Goal: Information Seeking & Learning: Check status

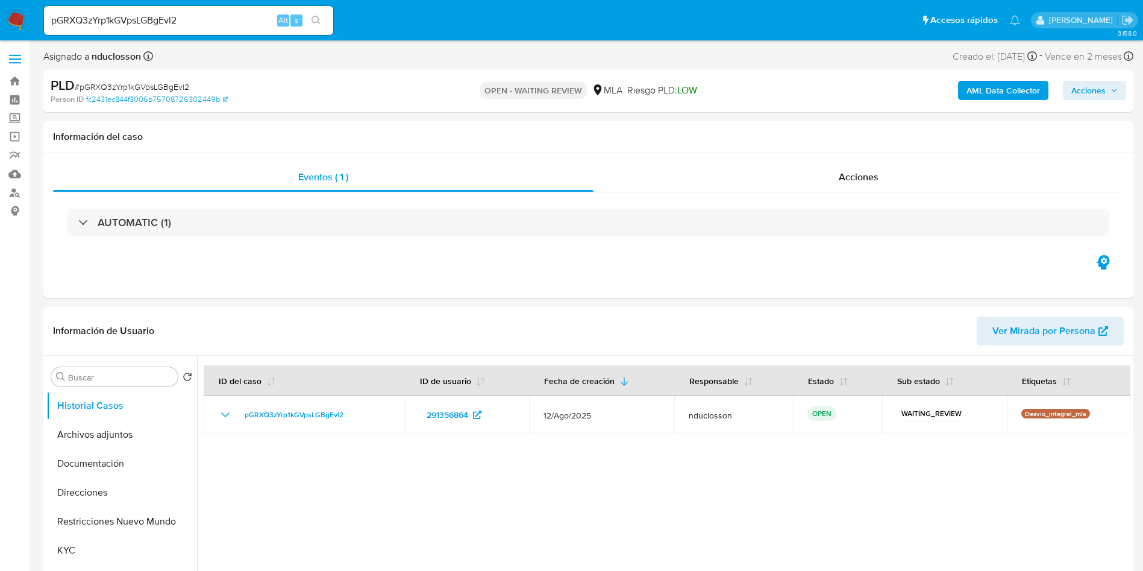
select select "10"
click at [125, 27] on input at bounding box center [188, 21] width 289 height 16
paste input "pGRXQ3zYrp1kGVpsLGBgEvl2"
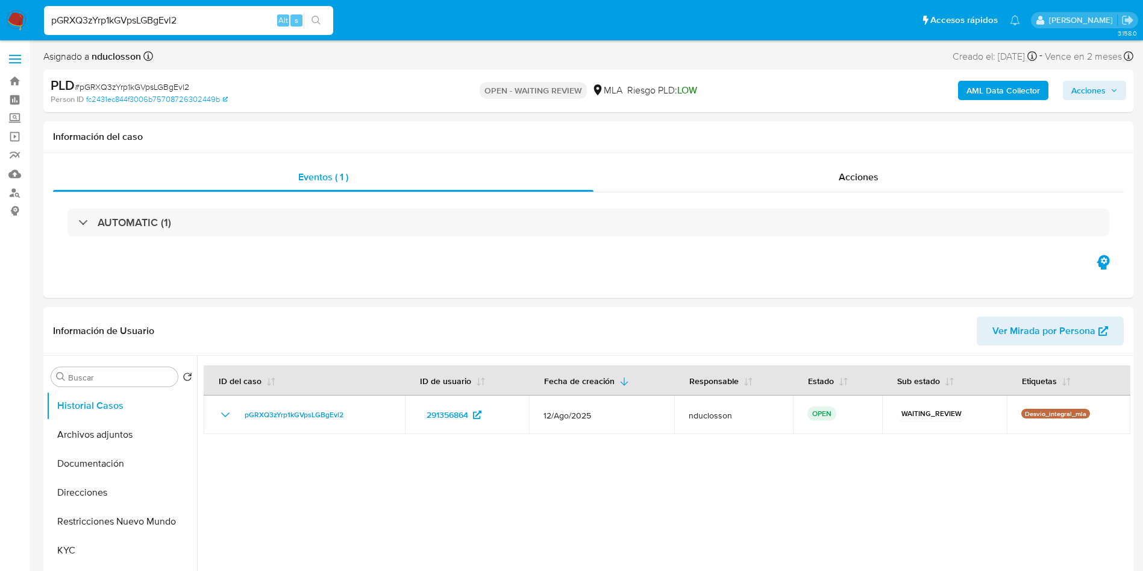
click at [315, 13] on button "search-icon" at bounding box center [316, 20] width 25 height 17
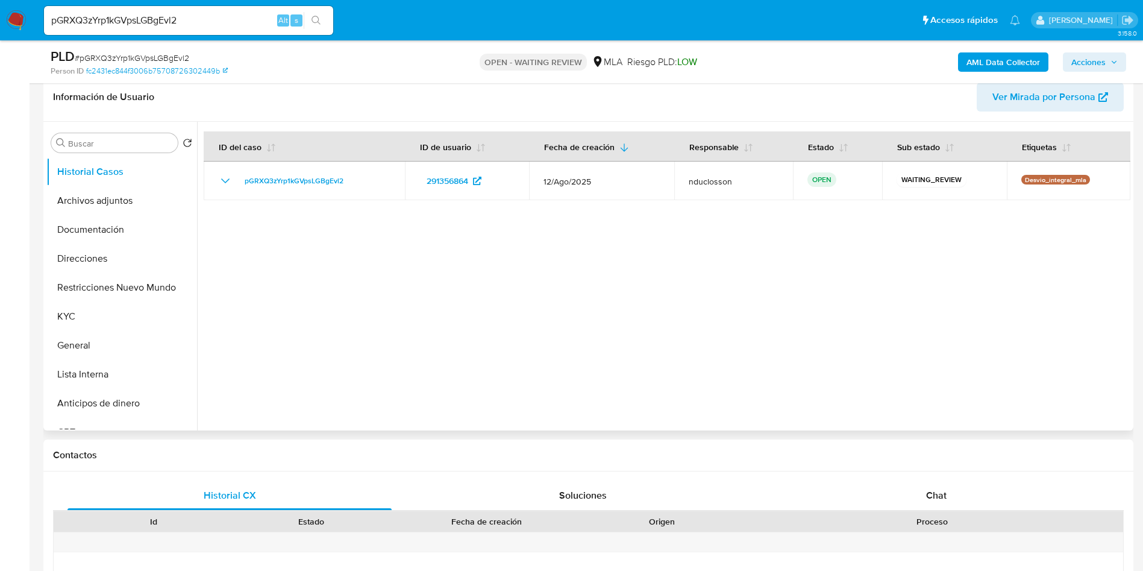
scroll to position [271, 0]
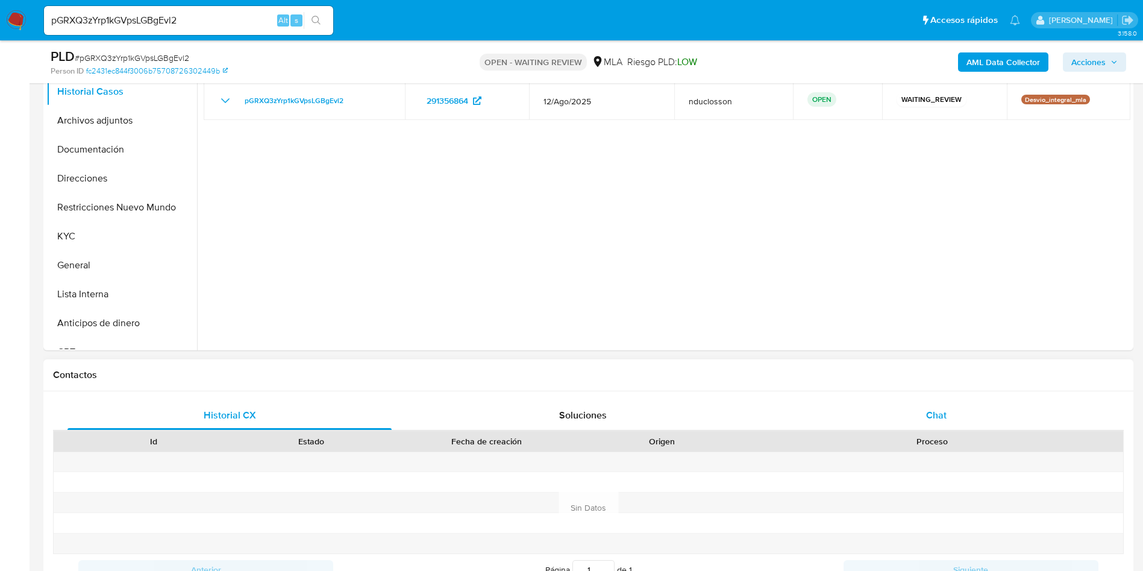
click at [925, 410] on div "Chat" at bounding box center [936, 415] width 324 height 29
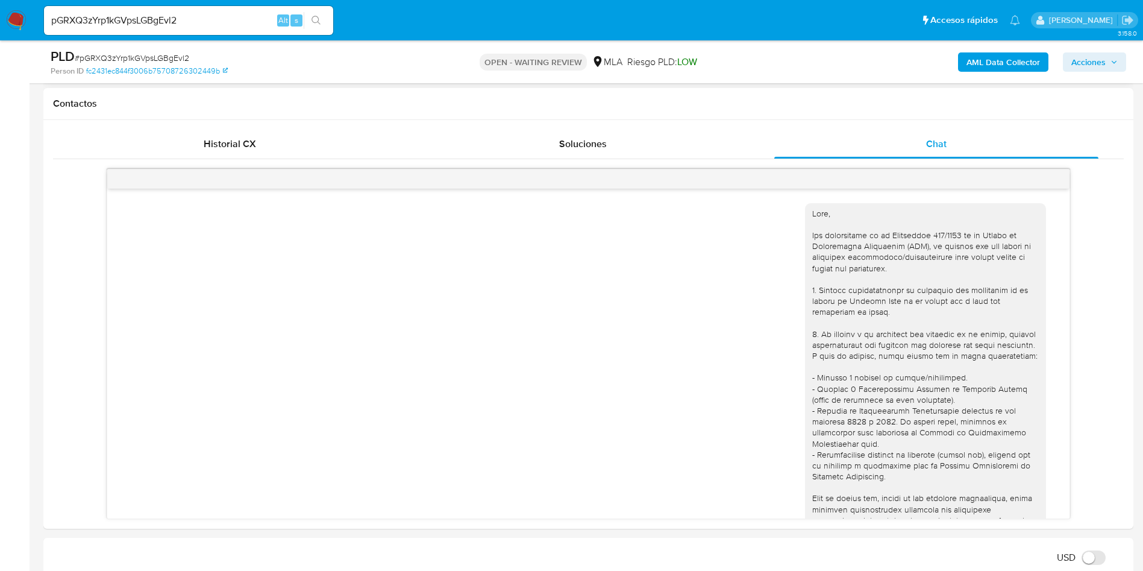
scroll to position [651, 0]
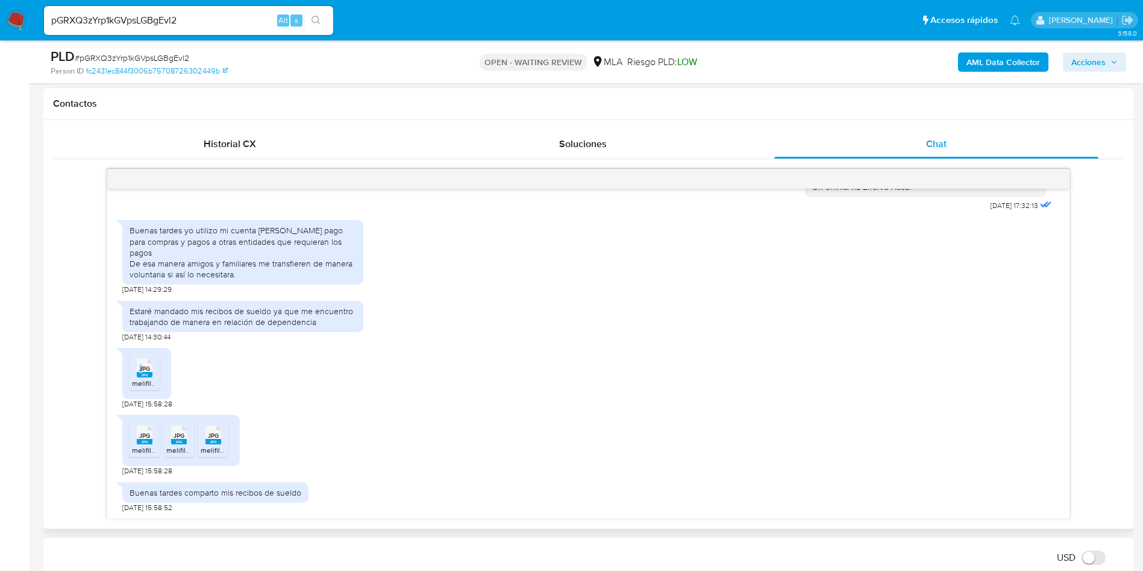
drag, startPoint x: 140, startPoint y: 371, endPoint x: 141, endPoint y: 403, distance: 32.5
click at [141, 370] on span "JPG" at bounding box center [144, 369] width 11 height 8
click at [148, 434] on span "JPG" at bounding box center [144, 435] width 11 height 8
click at [173, 439] on rect at bounding box center [179, 441] width 16 height 5
click at [208, 438] on span "JPG" at bounding box center [213, 435] width 11 height 8
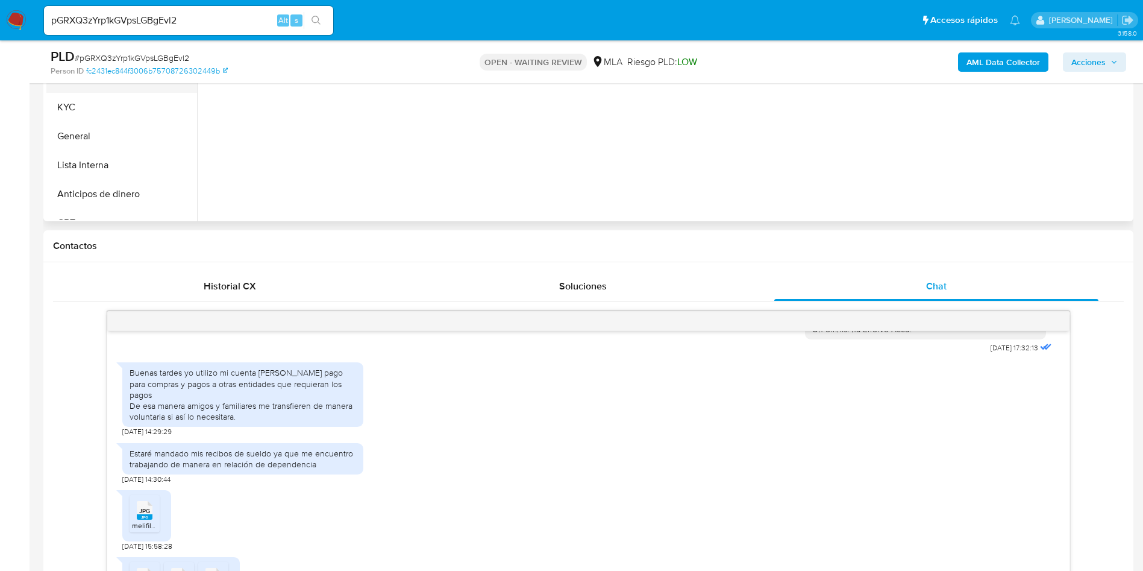
scroll to position [90, 0]
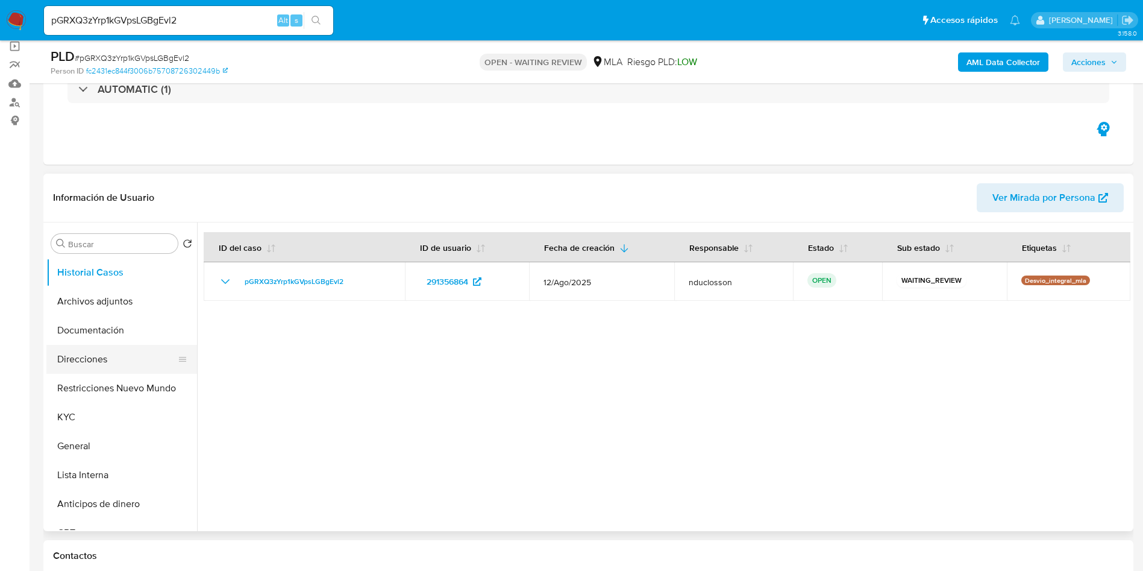
click at [83, 360] on button "Direcciones" at bounding box center [116, 359] width 141 height 29
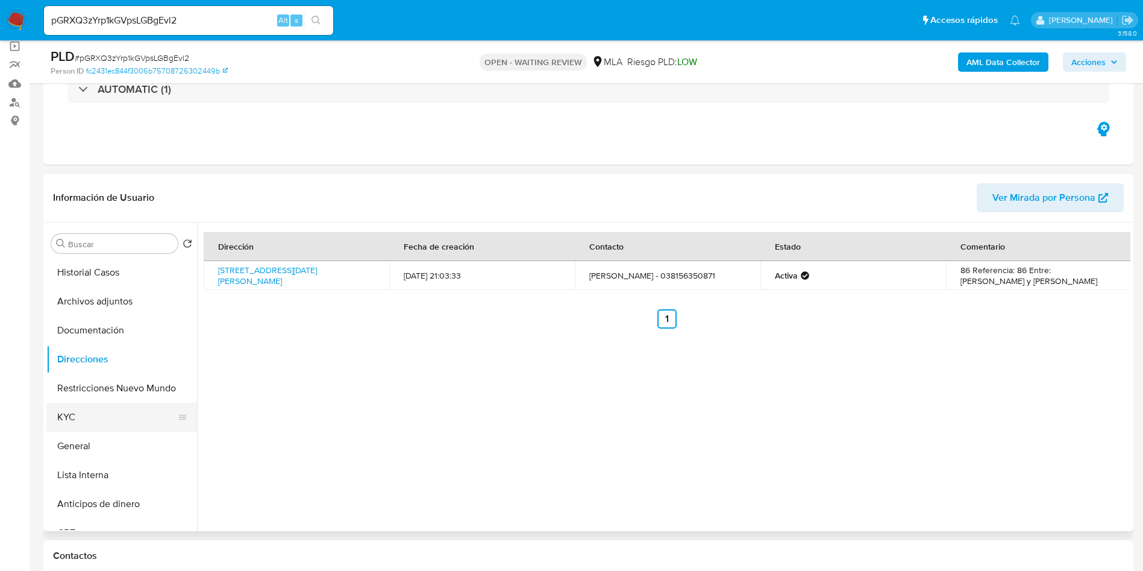
click at [84, 409] on button "KYC" at bounding box center [116, 417] width 141 height 29
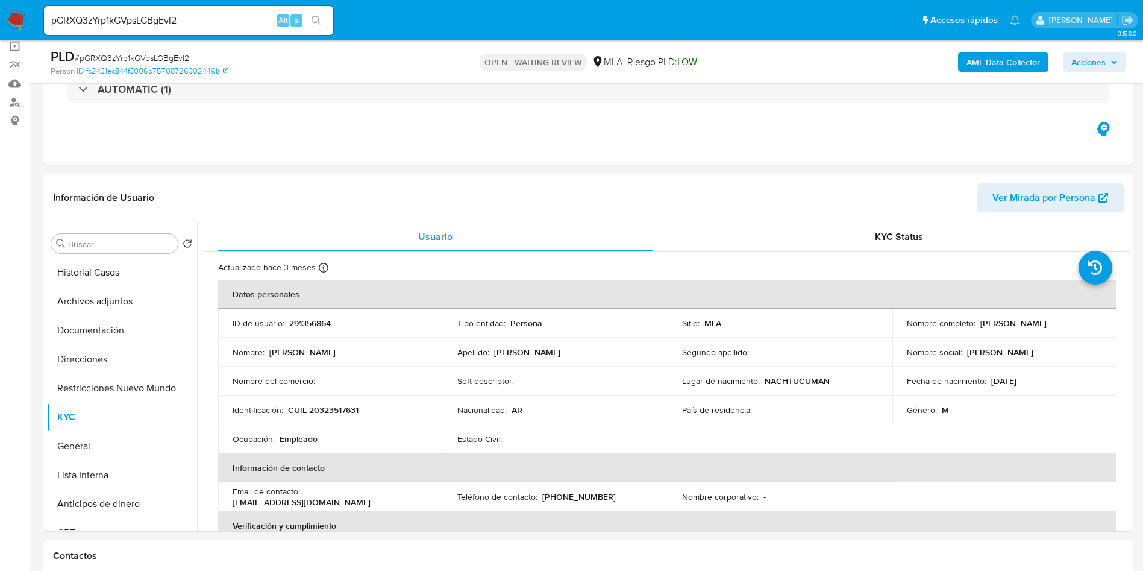
click at [158, 24] on input "pGRXQ3zYrp1kGVpsLGBgEvl2" at bounding box center [188, 21] width 289 height 16
paste input "CDXTsJktscCyu8aV3GW4NvKP"
type input "CDXTsJktscCyu8aV3GW4NvKP"
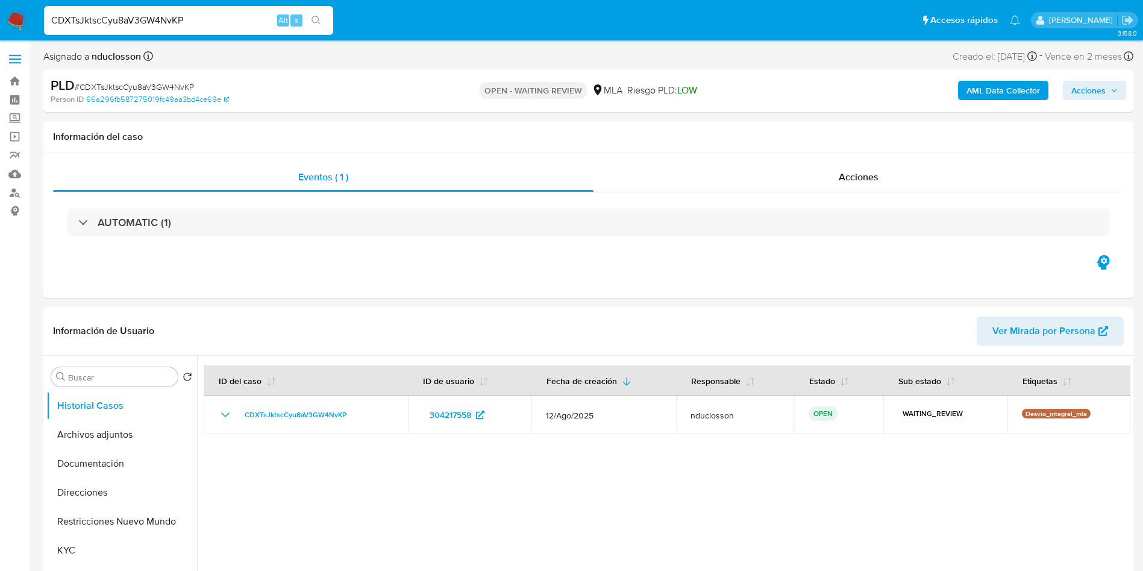
select select "10"
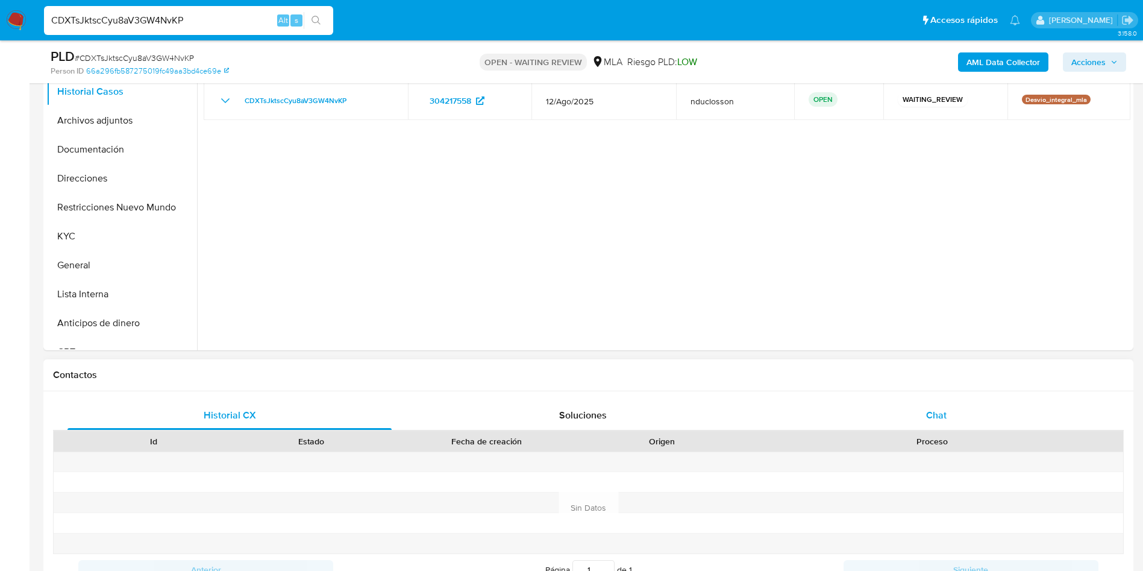
click at [935, 408] on span "Chat" at bounding box center [936, 415] width 20 height 14
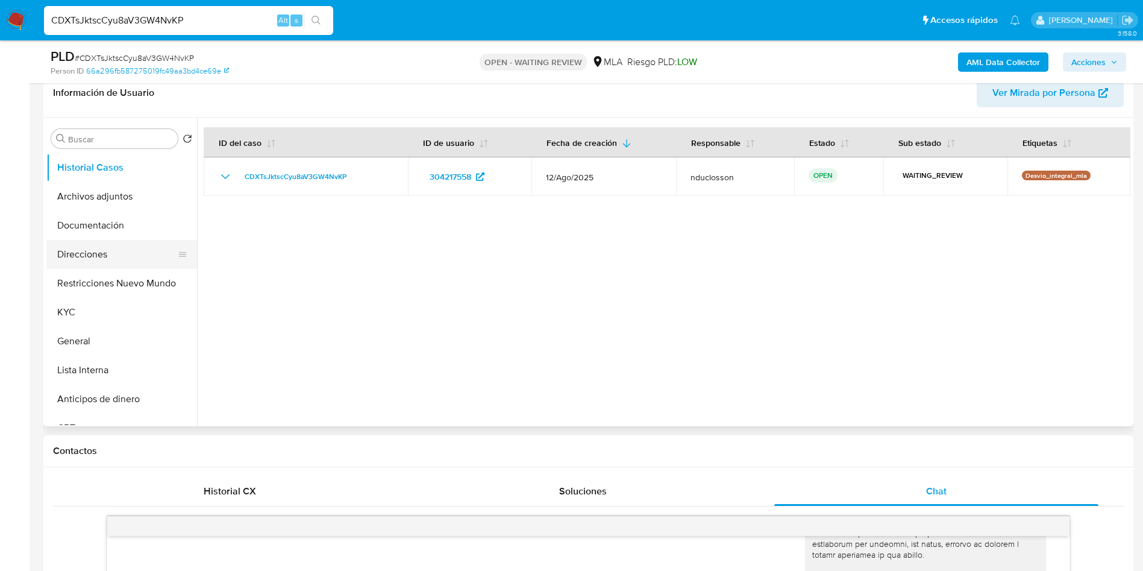
scroll to position [181, 0]
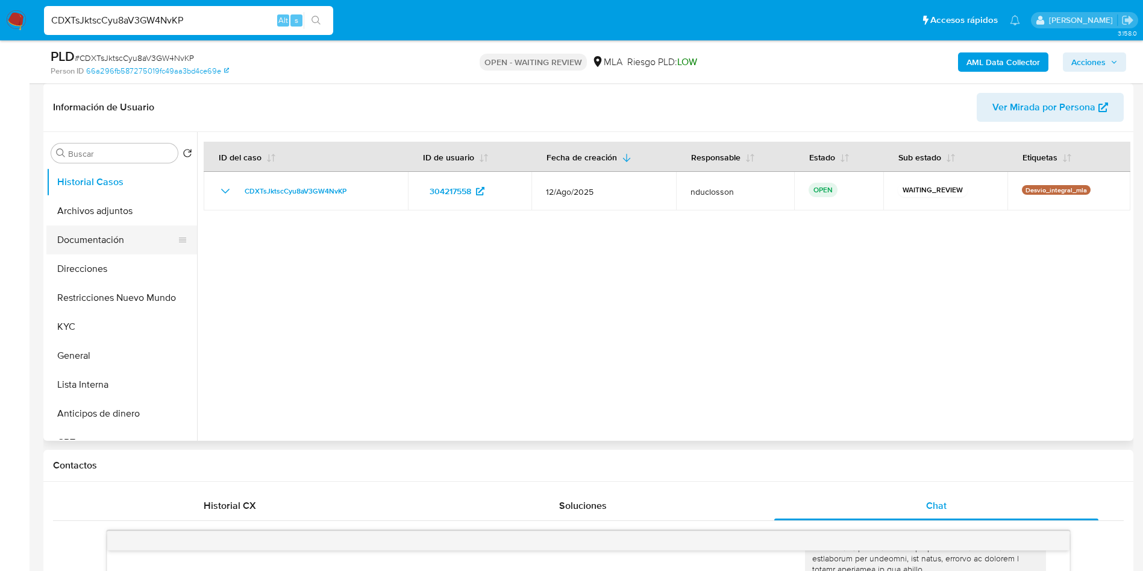
click at [96, 248] on button "Documentación" at bounding box center [116, 239] width 141 height 29
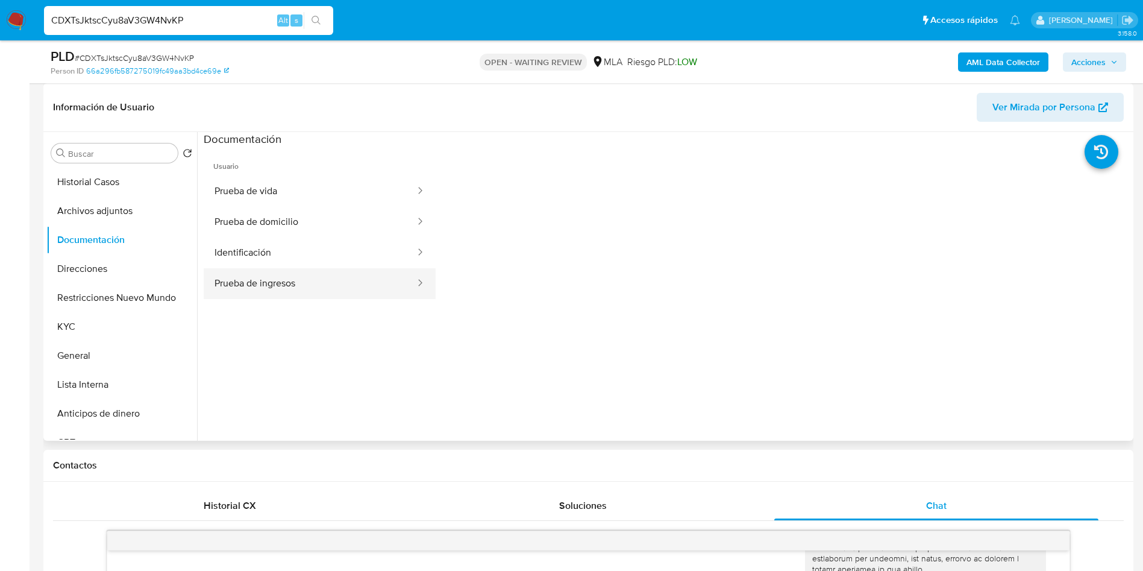
click at [334, 286] on button "Prueba de ingresos" at bounding box center [310, 283] width 213 height 31
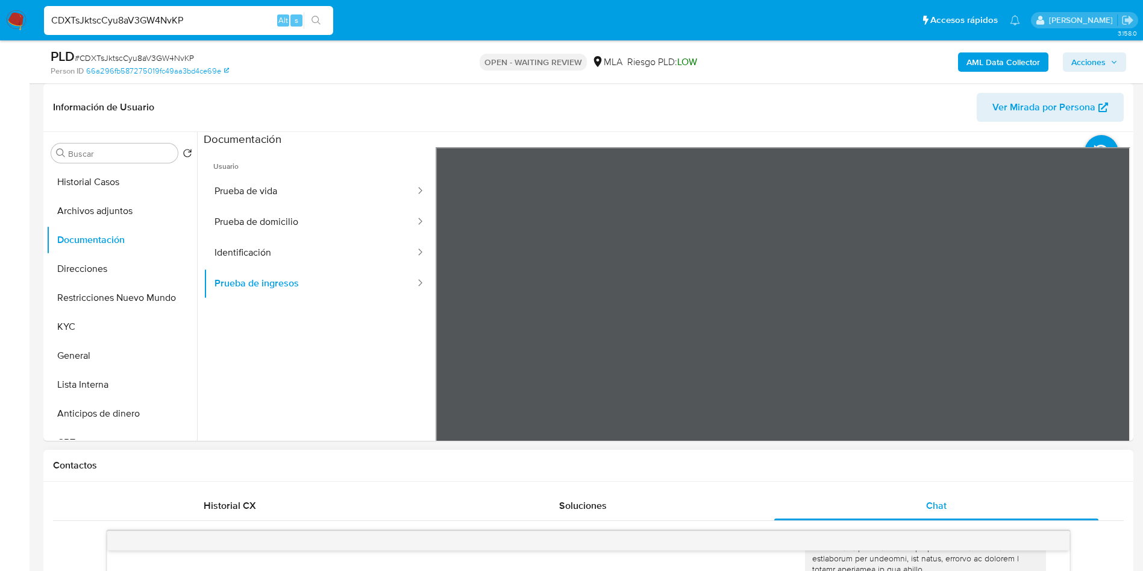
click at [162, 17] on input "CDXTsJktscCyu8aV3GW4NvKP" at bounding box center [188, 21] width 289 height 16
paste input "hZTx76oa9euO1D17KNl2ujMz"
type input "hZTx76oa9euO1D17KNl2ujMz"
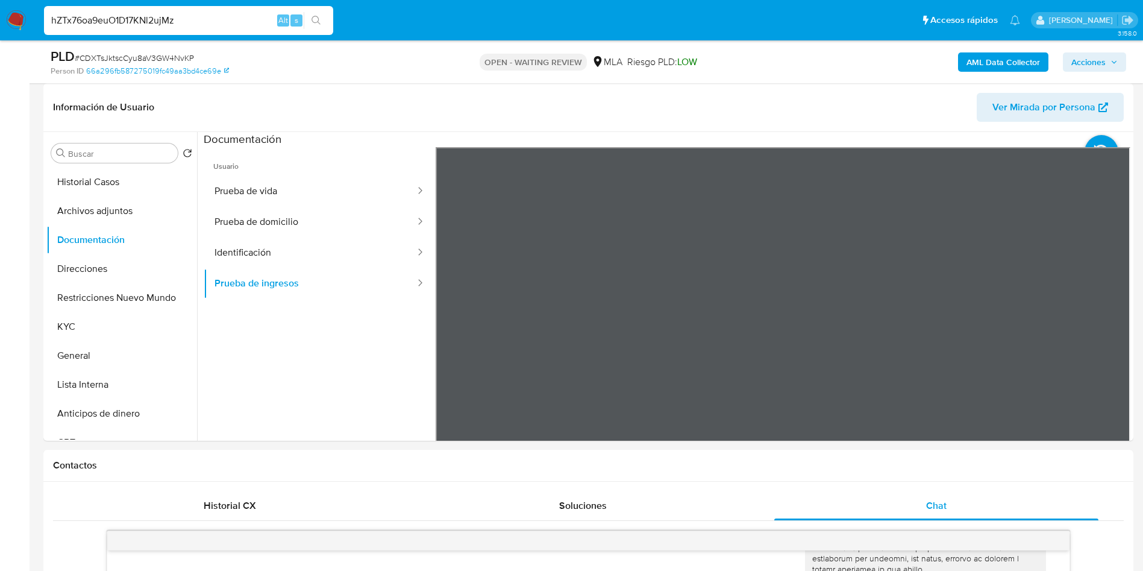
click at [314, 17] on icon "search-icon" at bounding box center [317, 21] width 10 height 10
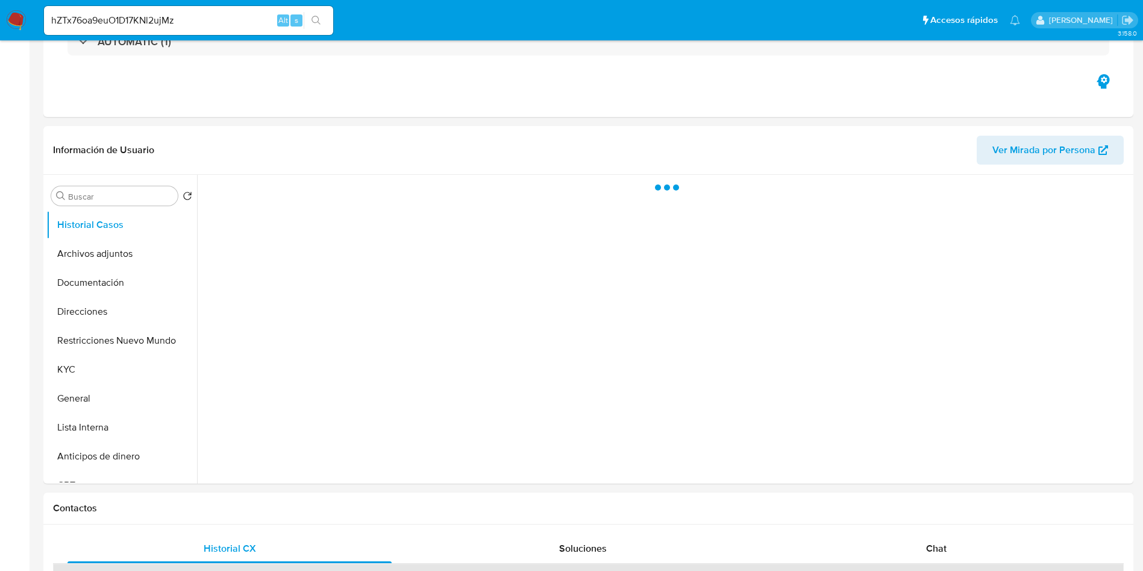
select select "10"
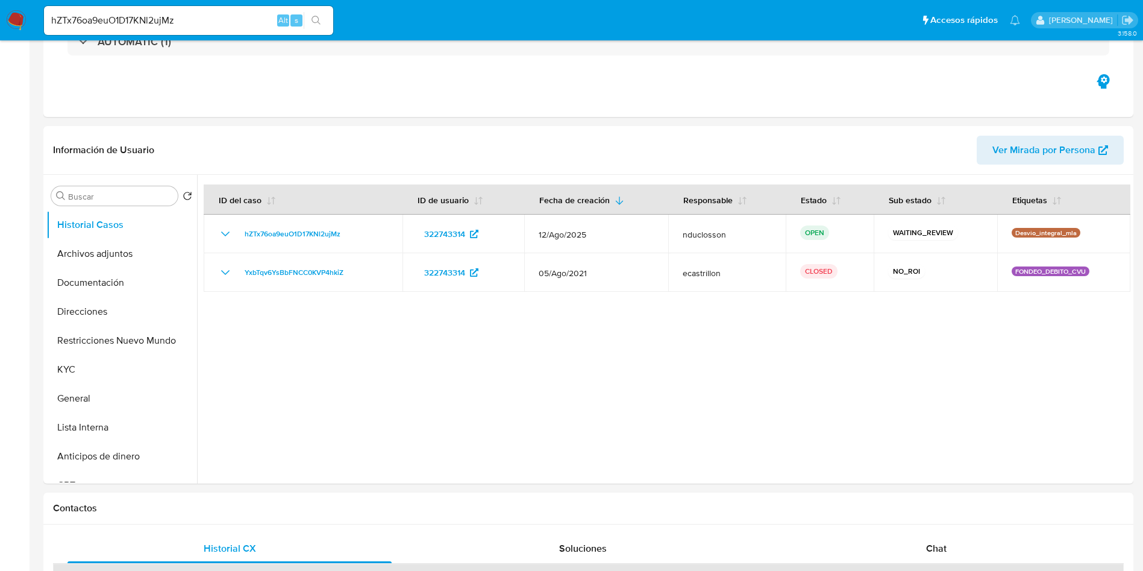
click at [171, 22] on input "hZTx76oa9euO1D17KNl2ujMz" at bounding box center [188, 21] width 289 height 16
click at [322, 20] on button "search-icon" at bounding box center [316, 20] width 25 height 17
click at [316, 16] on icon "search-icon" at bounding box center [317, 21] width 10 height 10
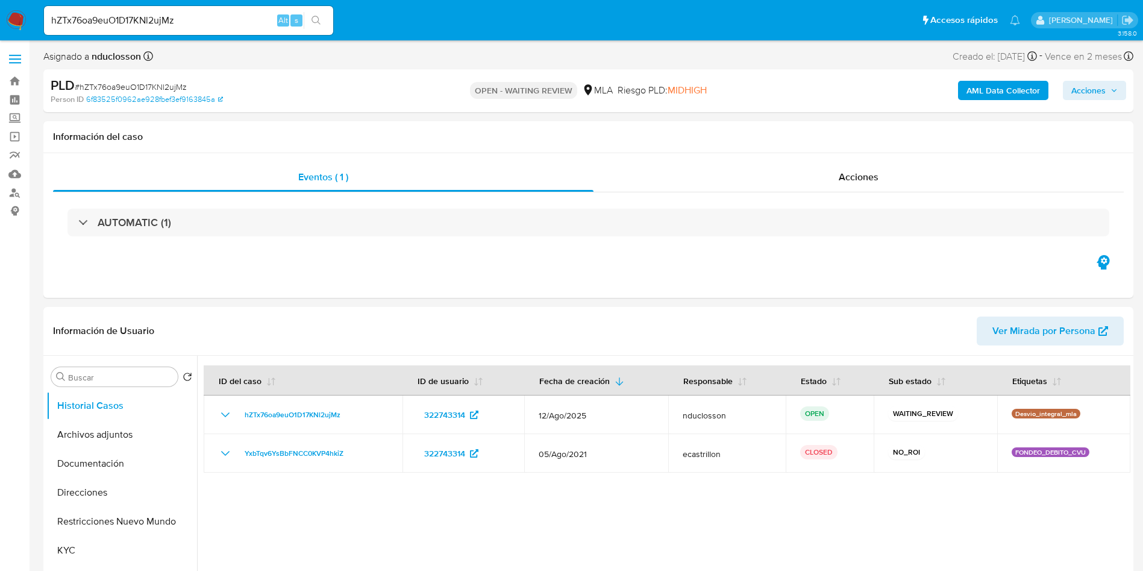
click at [151, 17] on input "hZTx76oa9euO1D17KNl2ujMz" at bounding box center [188, 21] width 289 height 16
drag, startPoint x: 151, startPoint y: 17, endPoint x: 172, endPoint y: 17, distance: 21.1
click at [150, 17] on input "hZTx76oa9euO1D17KNl2ujMz" at bounding box center [188, 21] width 289 height 16
click at [314, 23] on icon "search-icon" at bounding box center [317, 21] width 10 height 10
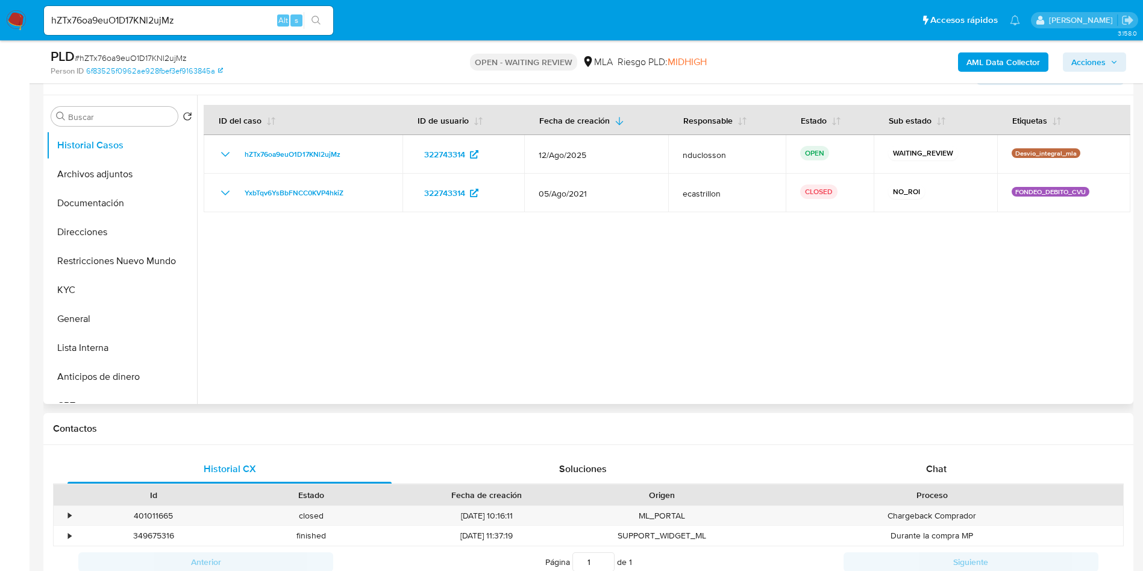
scroll to position [271, 0]
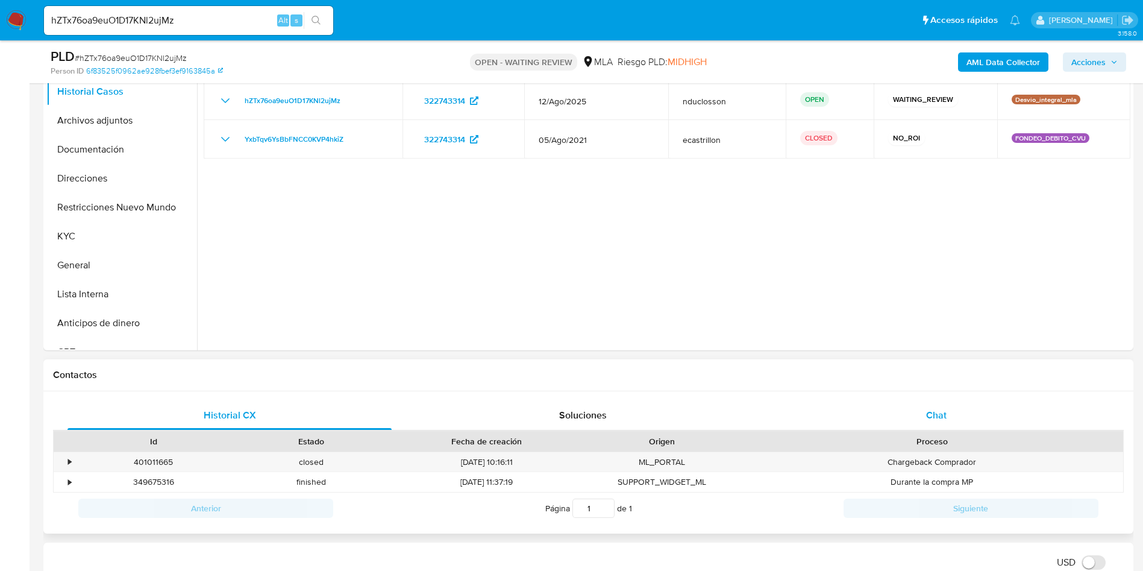
click at [905, 409] on div "Chat" at bounding box center [936, 415] width 324 height 29
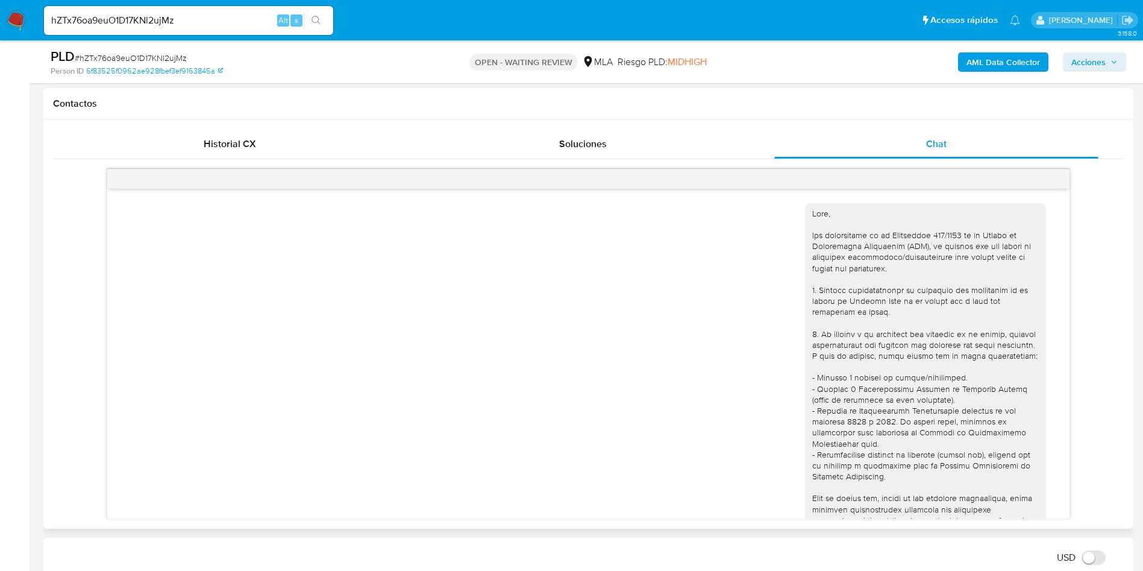
scroll to position [464, 0]
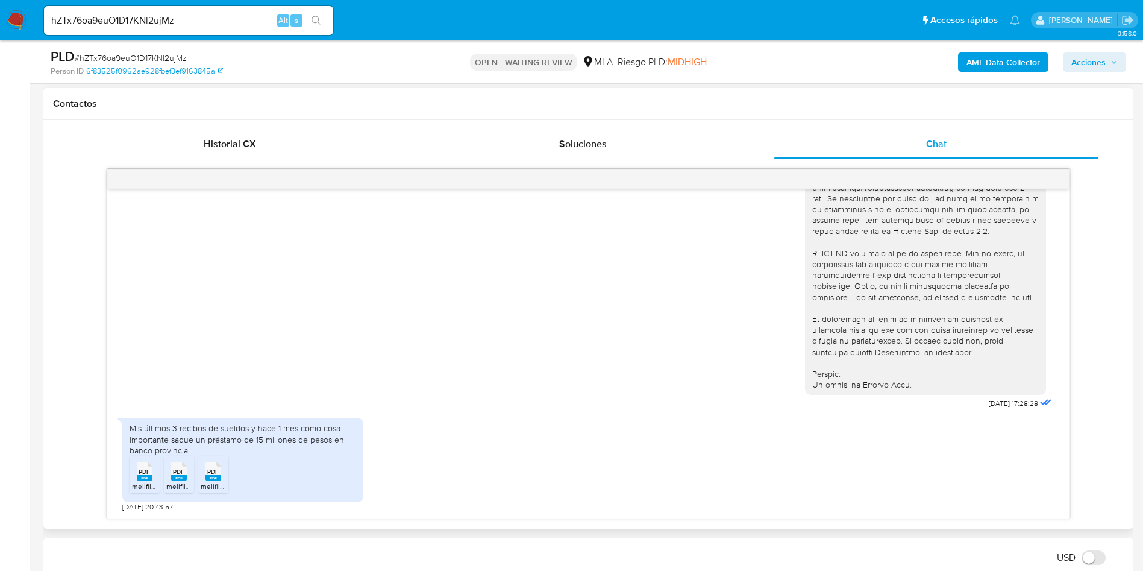
click at [145, 472] on span "PDF" at bounding box center [144, 472] width 11 height 8
click at [183, 474] on span "PDF" at bounding box center [178, 472] width 11 height 8
click at [142, 474] on span "PDF" at bounding box center [144, 472] width 11 height 8
click at [173, 471] on span "PDF" at bounding box center [178, 472] width 11 height 8
click at [215, 470] on span "PDF" at bounding box center [212, 472] width 11 height 8
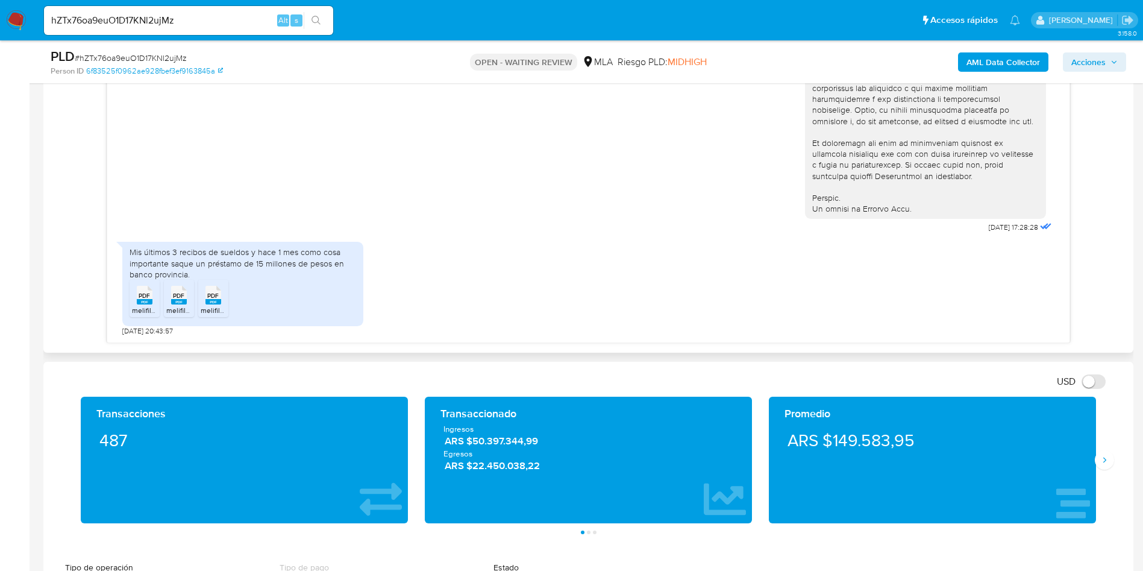
scroll to position [542, 0]
